Goal: Information Seeking & Learning: Compare options

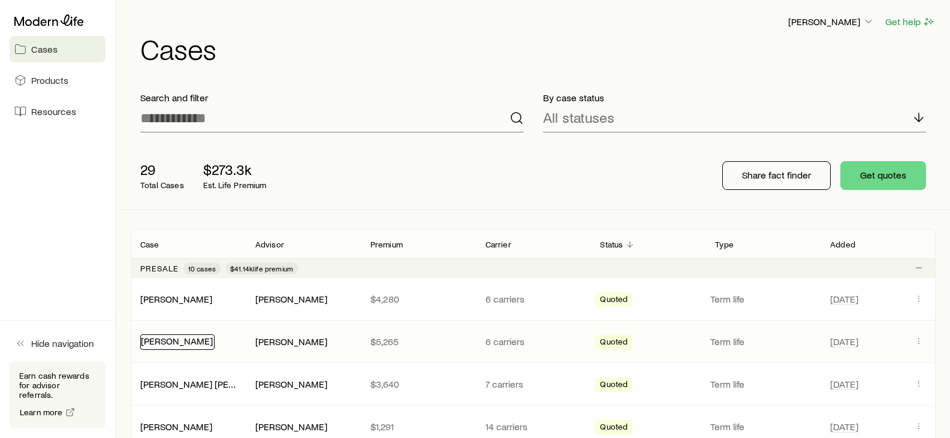
click at [211, 339] on link "[PERSON_NAME]" at bounding box center [177, 340] width 72 height 11
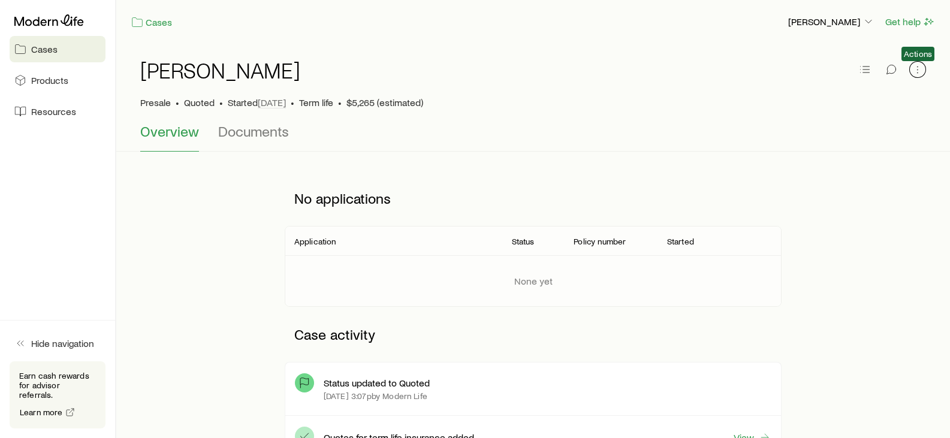
click at [923, 74] on icon "button" at bounding box center [918, 70] width 12 height 12
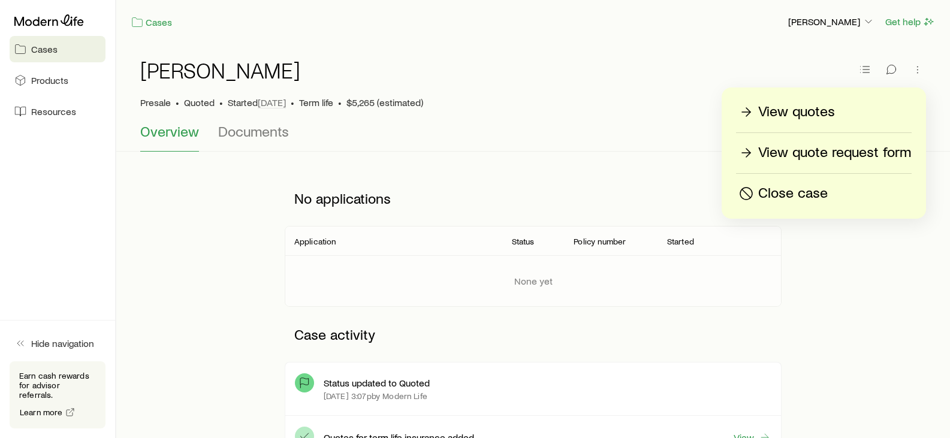
click at [796, 116] on p "View quotes" at bounding box center [796, 112] width 77 height 19
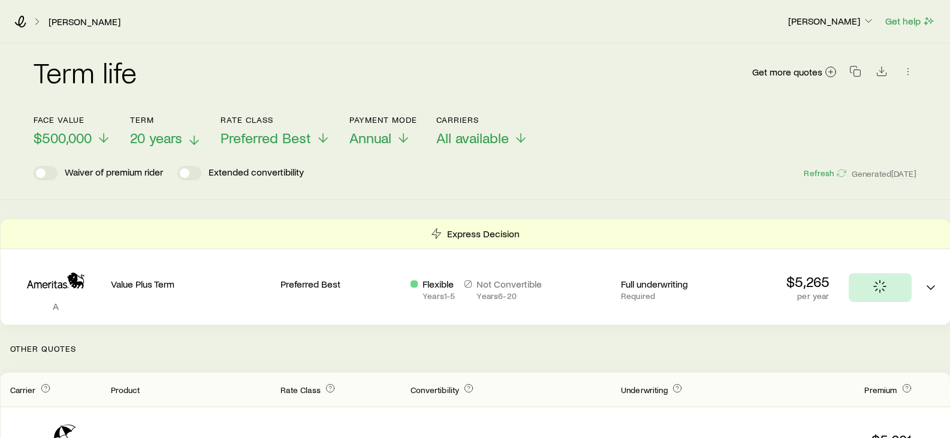
click at [149, 137] on span "20 years" at bounding box center [156, 137] width 52 height 17
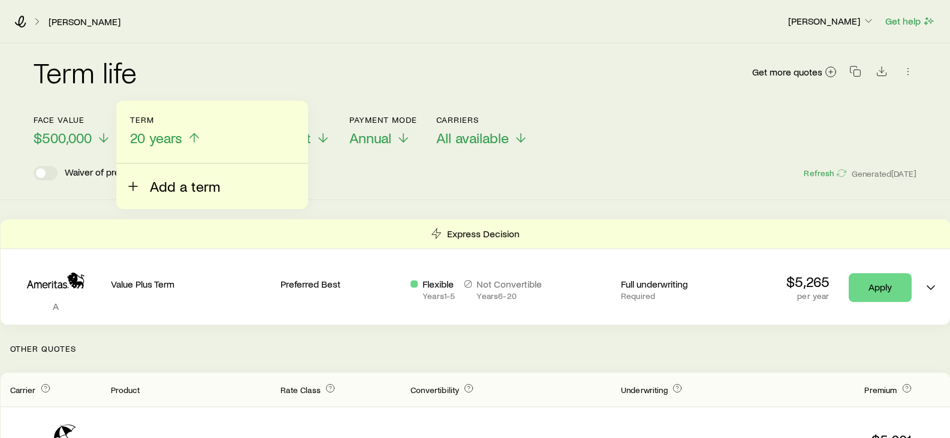
click at [158, 180] on span "Add a term" at bounding box center [185, 186] width 70 height 17
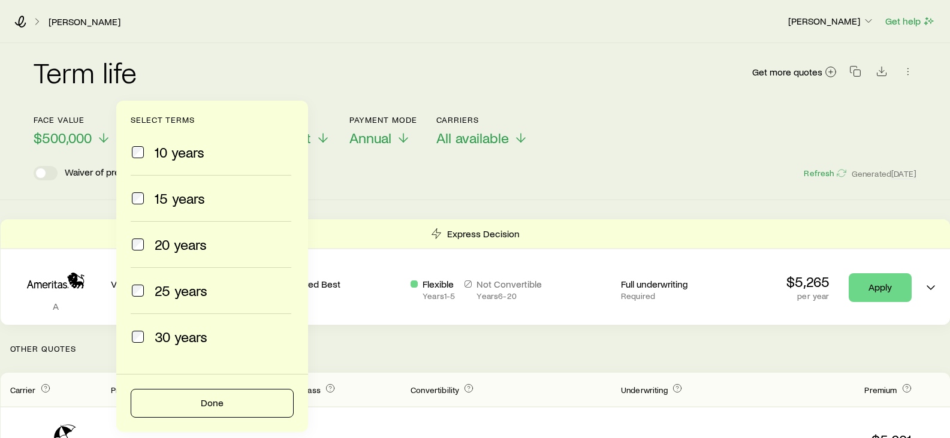
click at [155, 155] on span "10 years" at bounding box center [180, 152] width 50 height 17
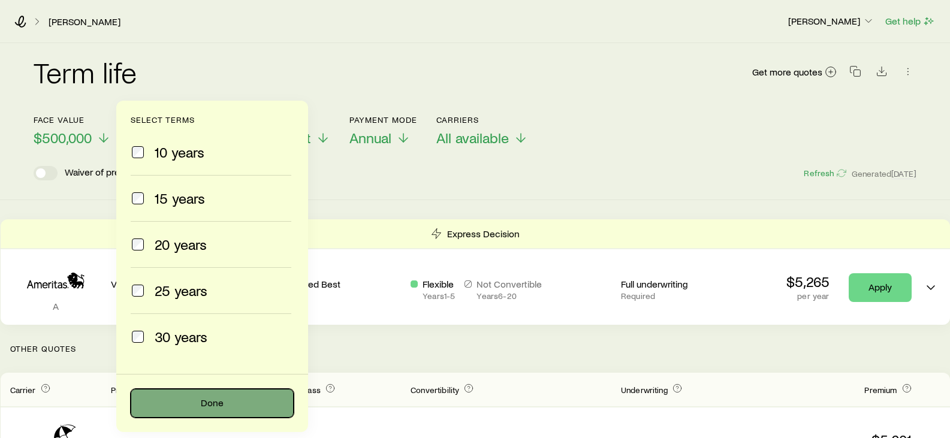
click at [228, 399] on button "Done" at bounding box center [212, 403] width 163 height 29
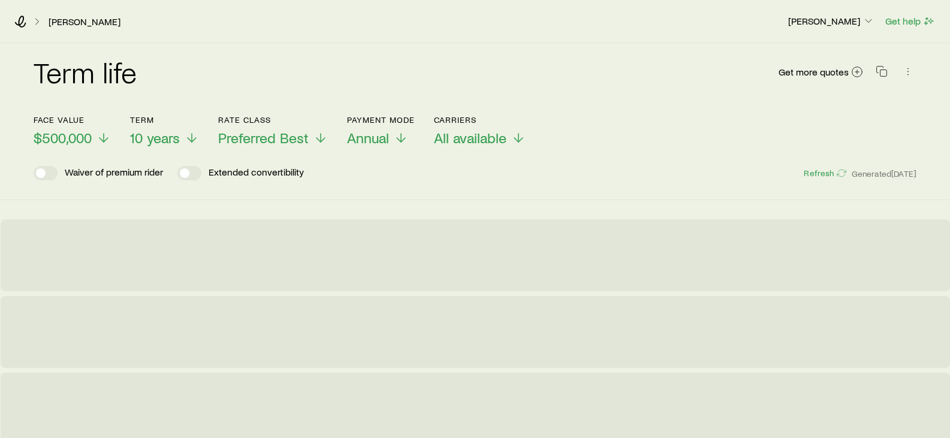
click at [362, 186] on div "Term life Get more quotes Face value $500,000 Term 10 years Rate Class Preferre…" at bounding box center [475, 121] width 950 height 157
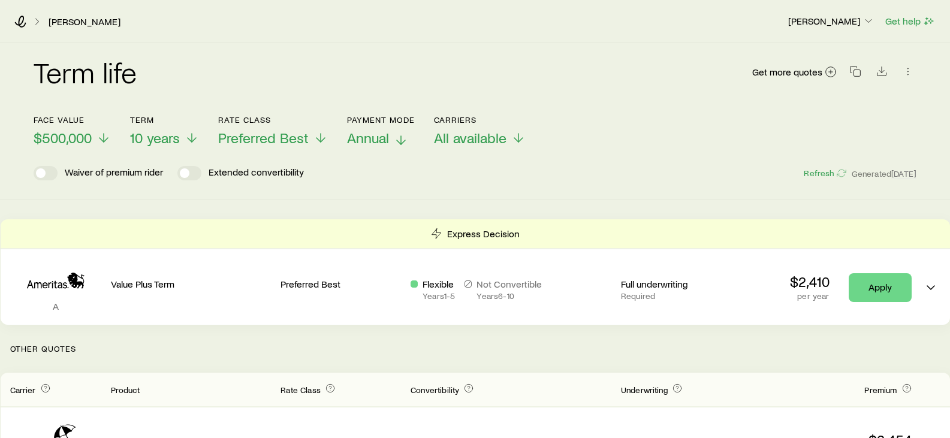
click at [392, 137] on p "Annual" at bounding box center [381, 137] width 68 height 17
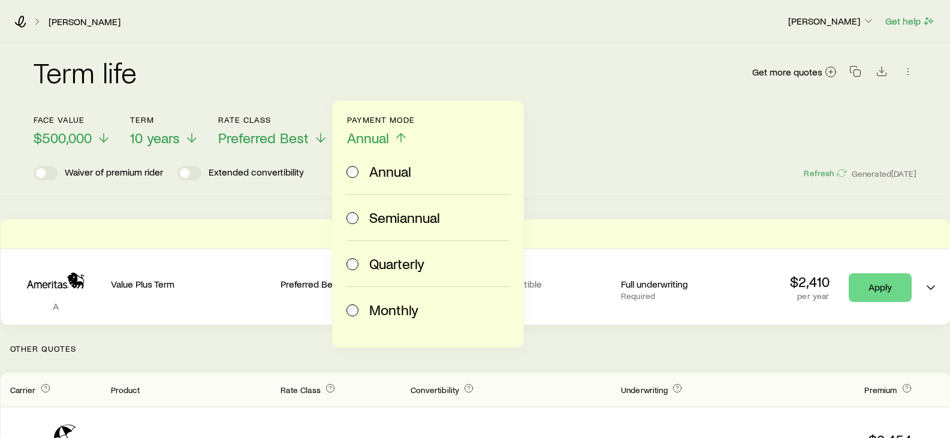
click at [389, 312] on span "Monthly" at bounding box center [393, 310] width 49 height 17
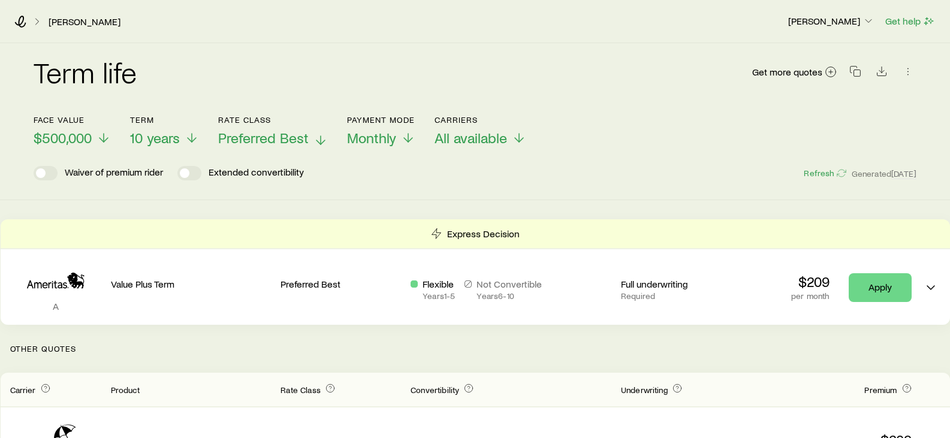
click at [303, 132] on span "Preferred Best" at bounding box center [263, 137] width 91 height 17
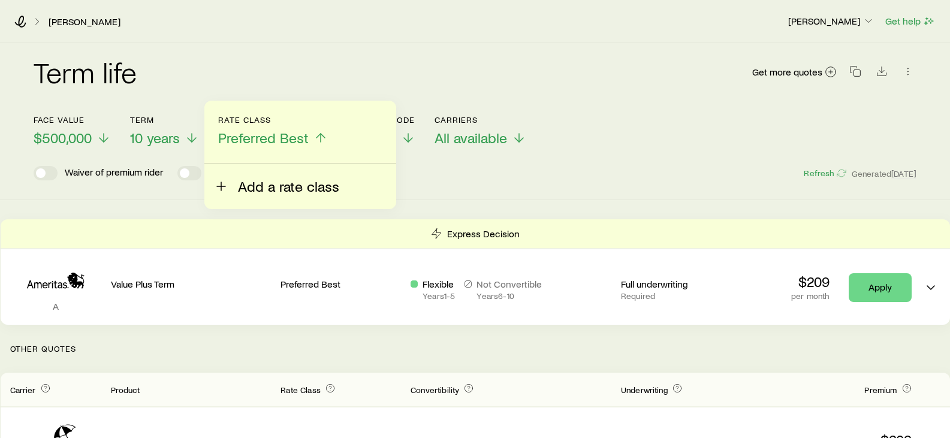
click at [275, 183] on span "Add a rate class" at bounding box center [288, 186] width 101 height 17
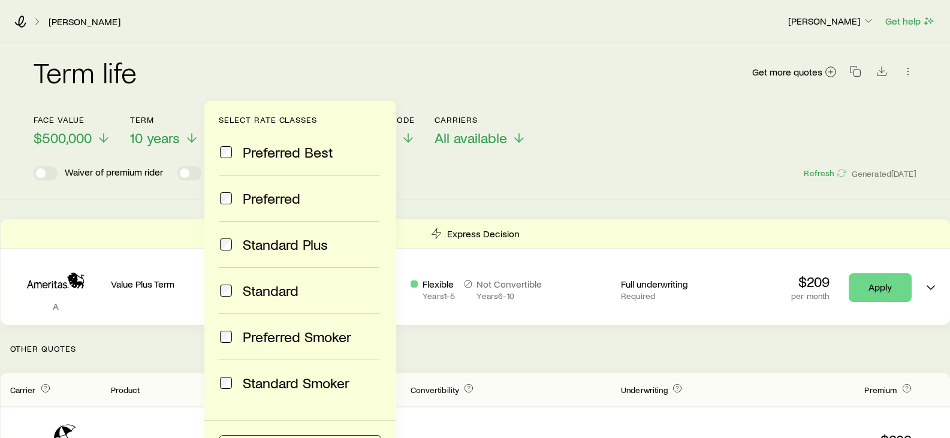
click at [287, 206] on span "Preferred" at bounding box center [272, 198] width 58 height 17
click at [293, 152] on span "Preferred Best" at bounding box center [288, 152] width 91 height 17
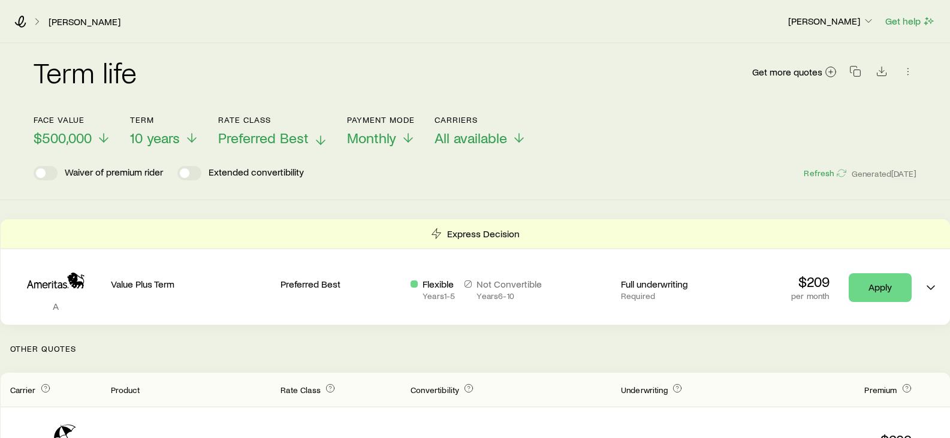
click at [268, 137] on span "Preferred Best" at bounding box center [263, 137] width 91 height 17
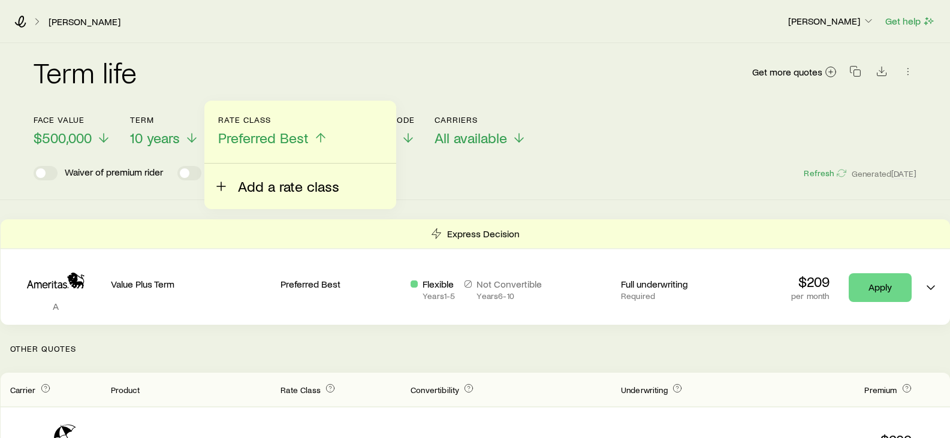
click at [264, 183] on span "Add a rate class" at bounding box center [288, 186] width 101 height 17
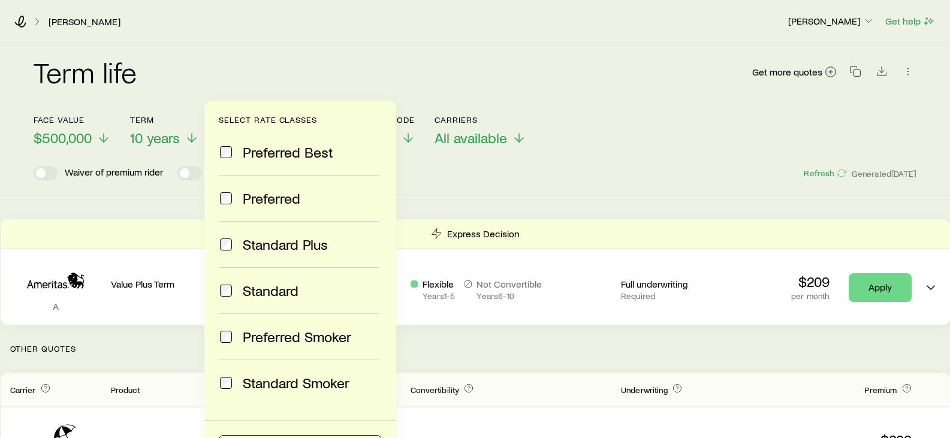
click at [248, 201] on span "Preferred" at bounding box center [272, 198] width 58 height 17
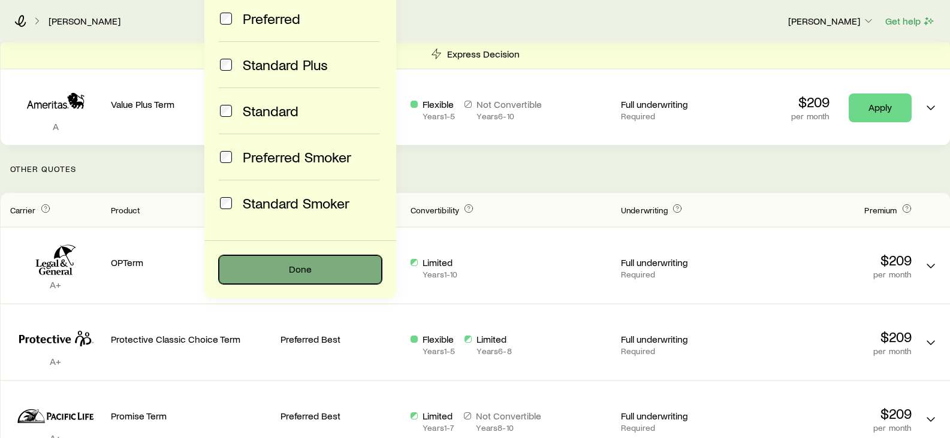
click at [329, 282] on button "Done" at bounding box center [300, 269] width 163 height 29
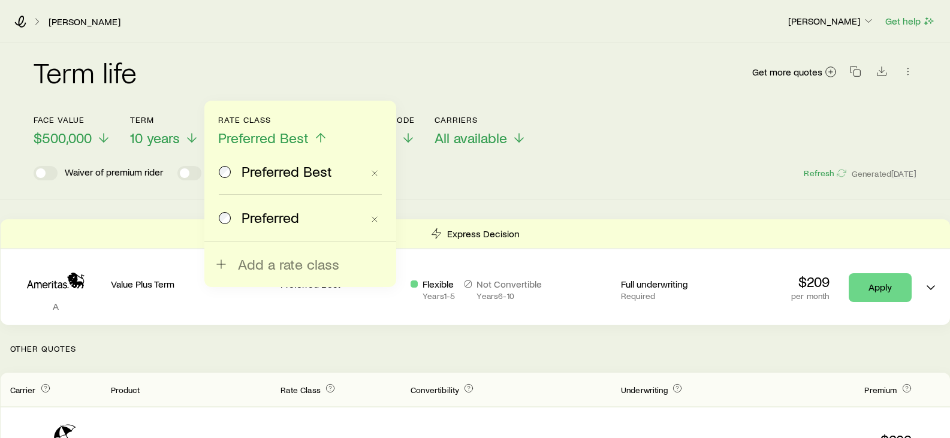
click at [288, 219] on span "Preferred" at bounding box center [271, 217] width 58 height 17
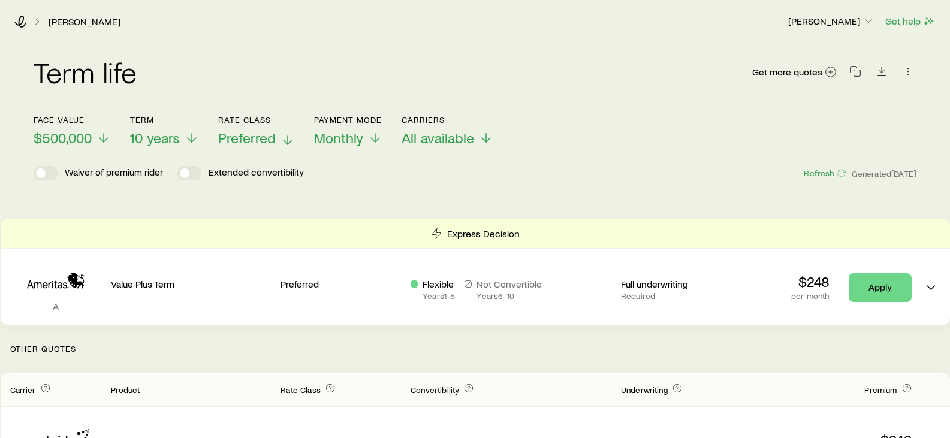
click at [253, 142] on span "Preferred" at bounding box center [247, 137] width 58 height 17
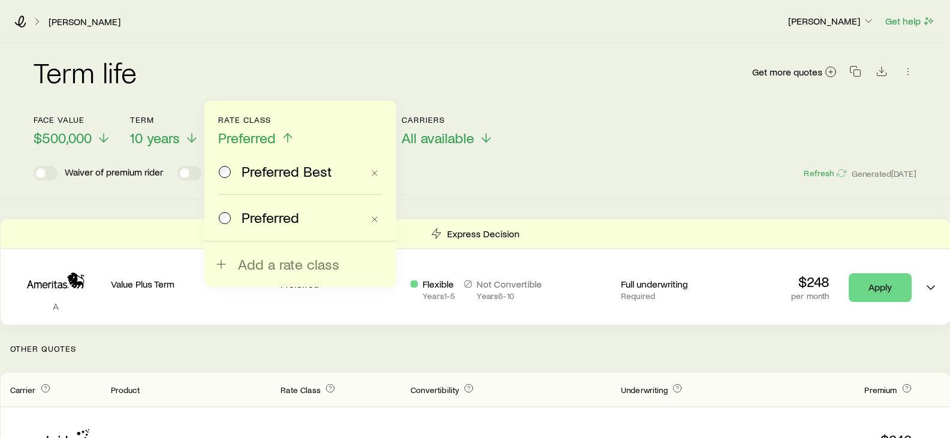
click at [233, 179] on div "Preferred Best" at bounding box center [291, 171] width 144 height 17
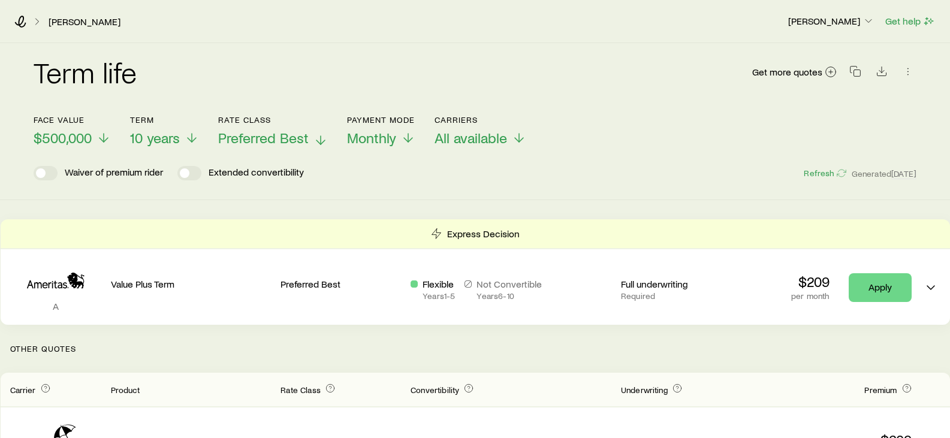
click at [283, 138] on span "Preferred Best" at bounding box center [263, 137] width 91 height 17
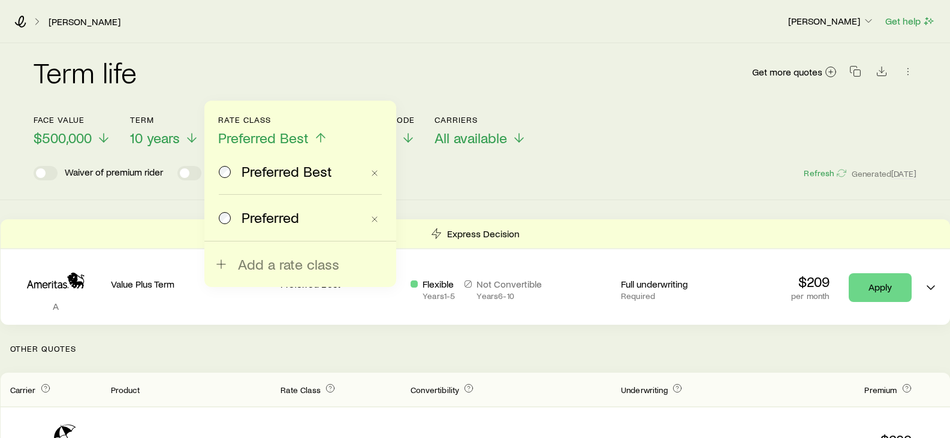
click at [283, 138] on span "Preferred Best" at bounding box center [263, 137] width 91 height 17
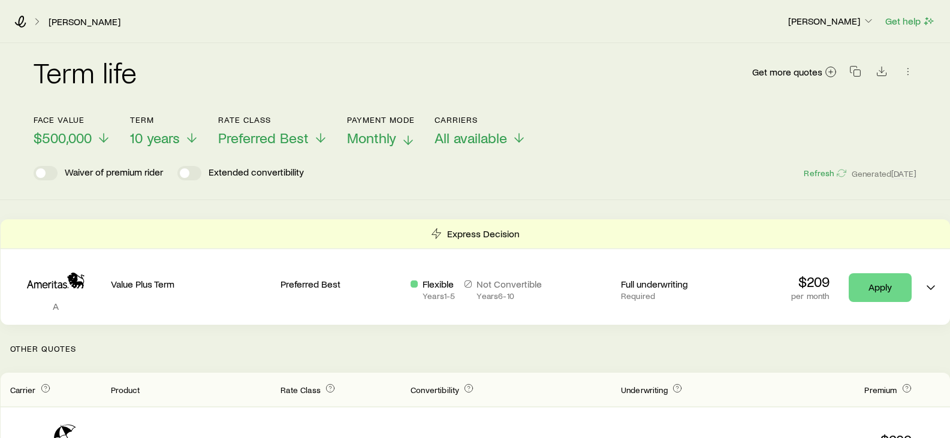
click at [381, 134] on span "Monthly" at bounding box center [371, 137] width 49 height 17
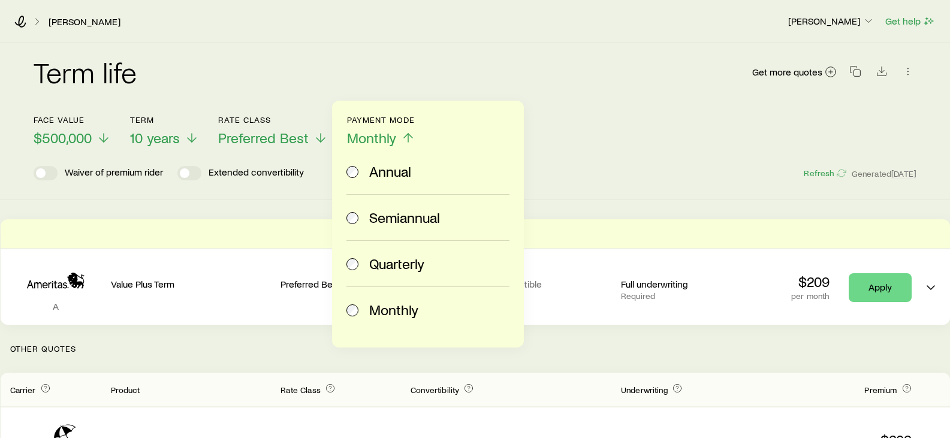
click at [399, 270] on span "Quarterly" at bounding box center [396, 263] width 55 height 17
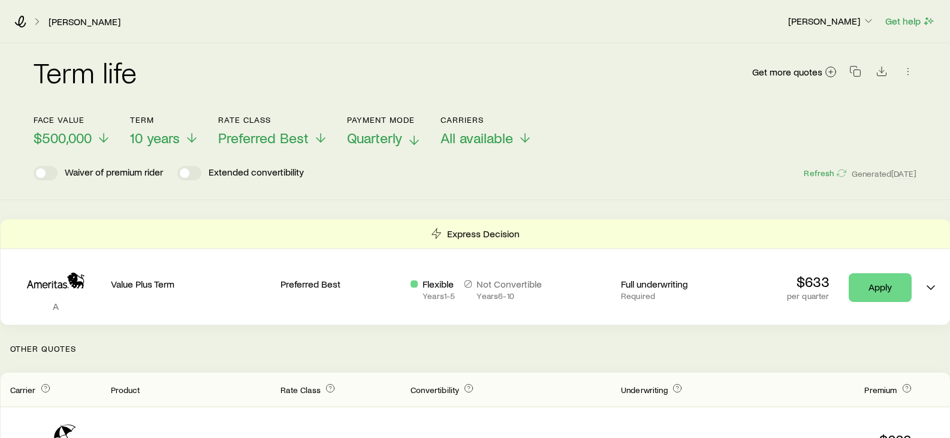
click at [408, 137] on icon at bounding box center [414, 140] width 14 height 14
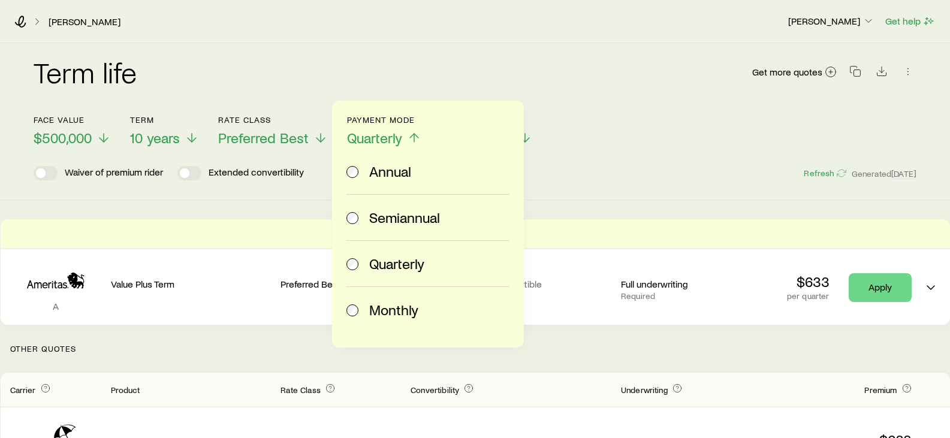
click at [400, 167] on span "Annual" at bounding box center [390, 171] width 42 height 17
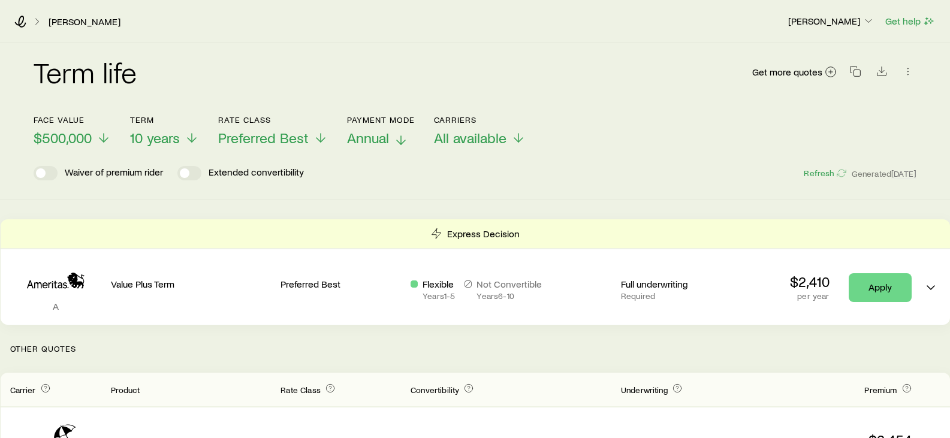
click at [383, 141] on span "Annual" at bounding box center [368, 137] width 42 height 17
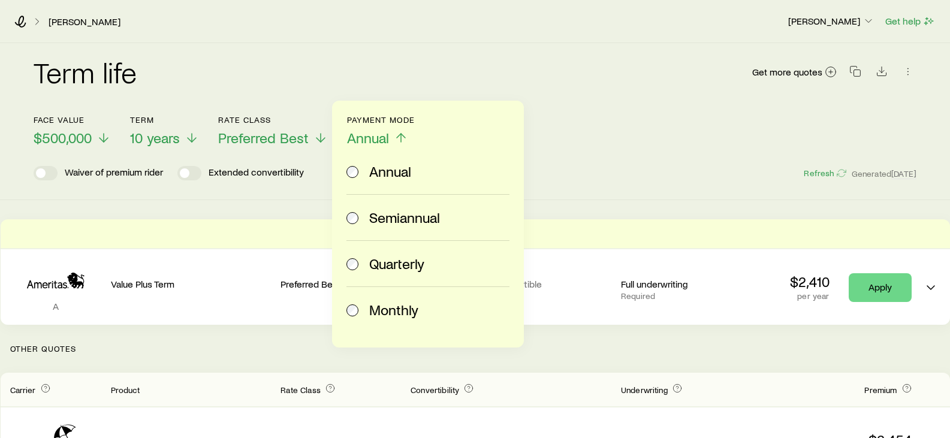
click at [623, 184] on div "Term life Get more quotes Face value $500,000 Term 10 years Rate Class Preferre…" at bounding box center [475, 121] width 950 height 157
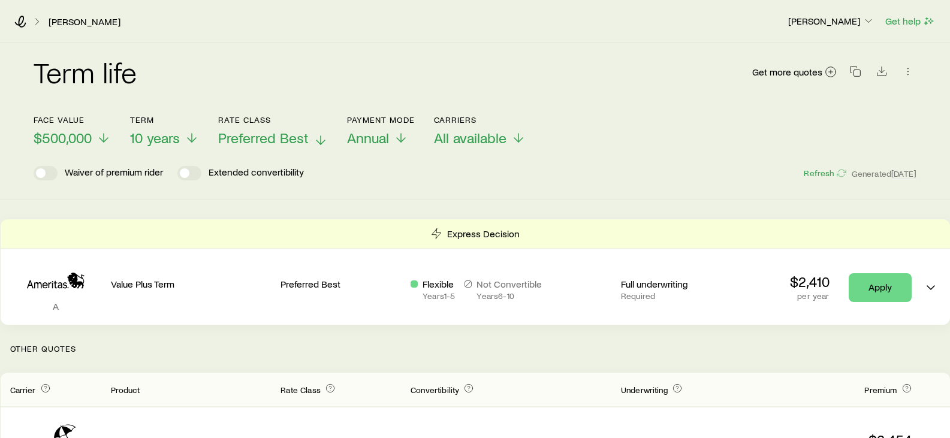
click at [271, 135] on span "Preferred Best" at bounding box center [263, 137] width 91 height 17
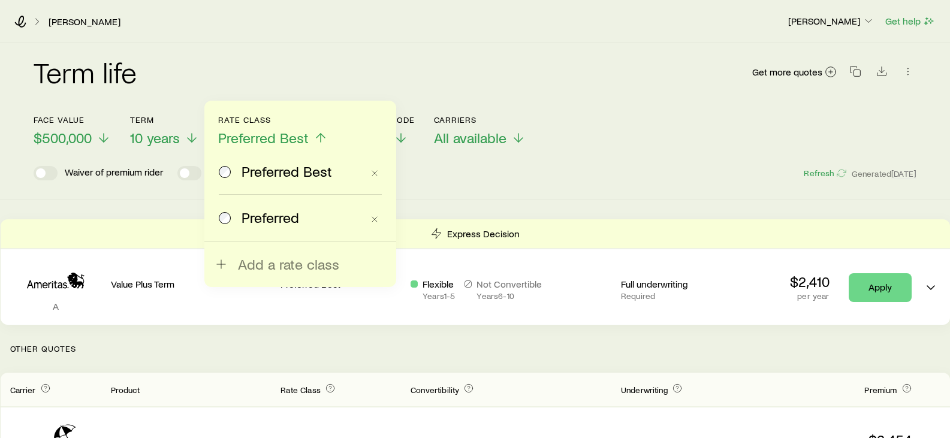
click at [245, 217] on span "Preferred" at bounding box center [271, 217] width 58 height 17
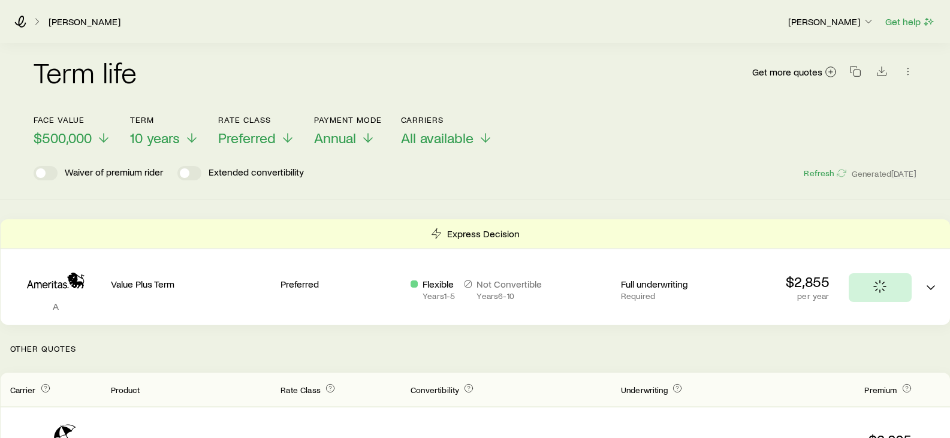
scroll to position [240, 0]
